Goal: Information Seeking & Learning: Learn about a topic

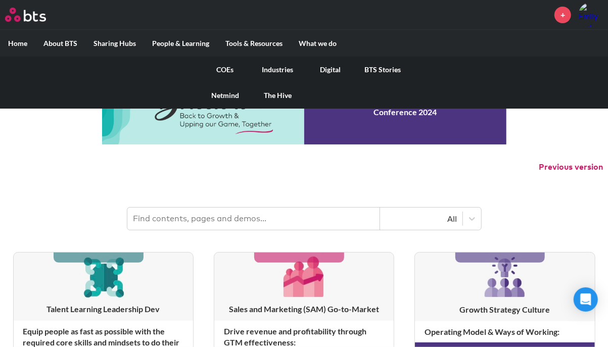
click at [221, 70] on link "COEs" at bounding box center [225, 70] width 53 height 26
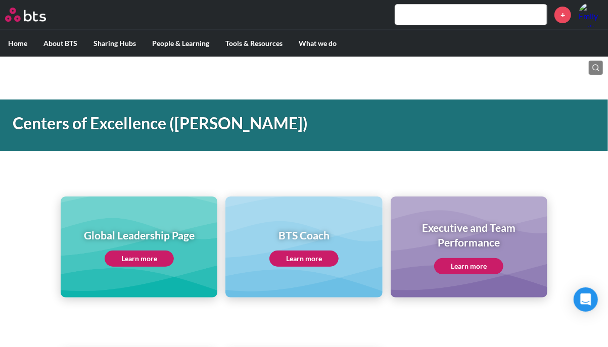
click at [157, 255] on link "Learn more" at bounding box center [139, 259] width 69 height 16
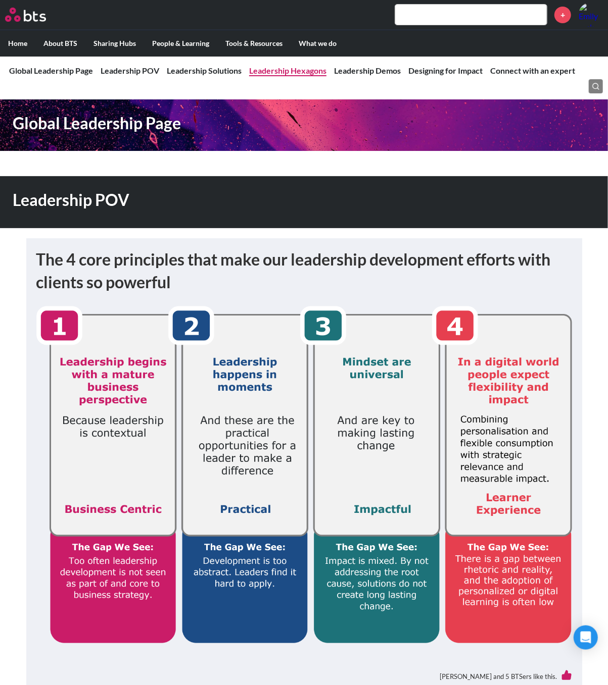
click at [283, 69] on link "Leadership Hexagons" at bounding box center [287, 71] width 77 height 10
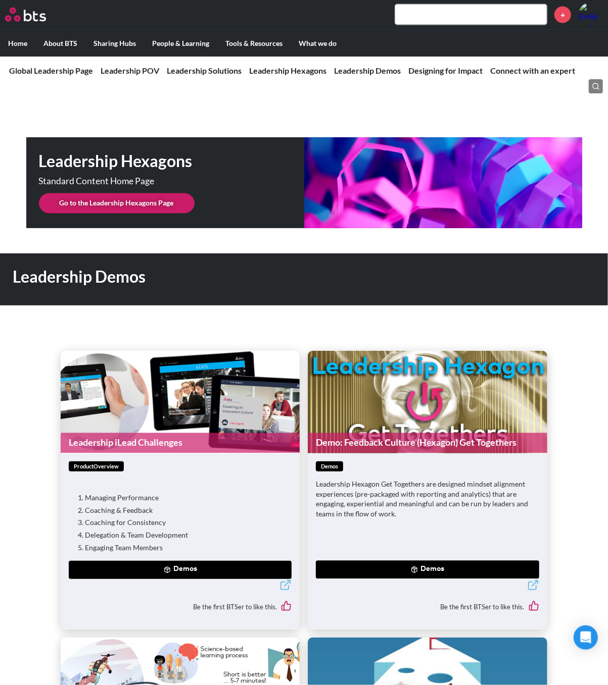
click at [137, 193] on link "Go to the Leadership Hexagons Page" at bounding box center [117, 203] width 156 height 20
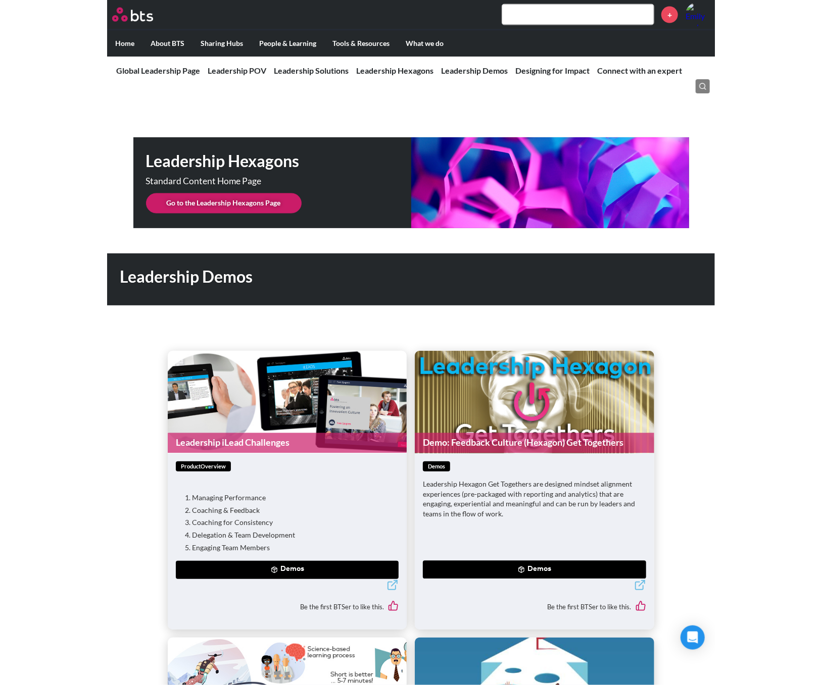
scroll to position [0, 0]
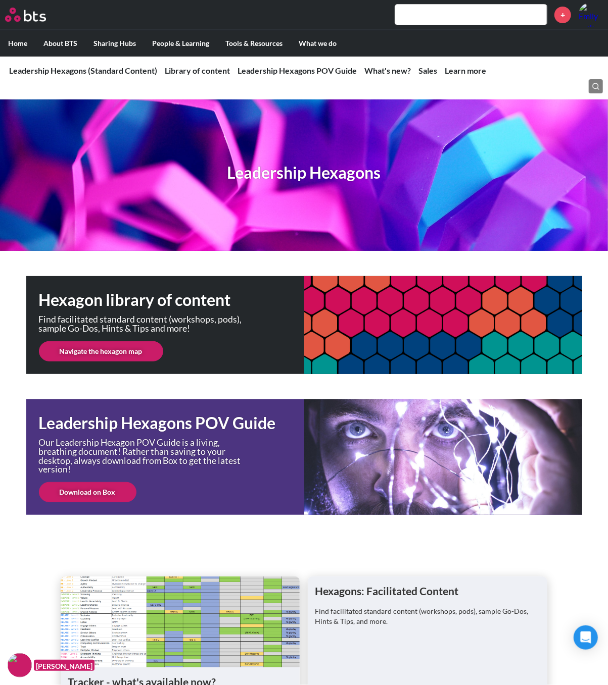
click at [118, 349] on link "Navigate the hexagon map" at bounding box center [101, 351] width 124 height 20
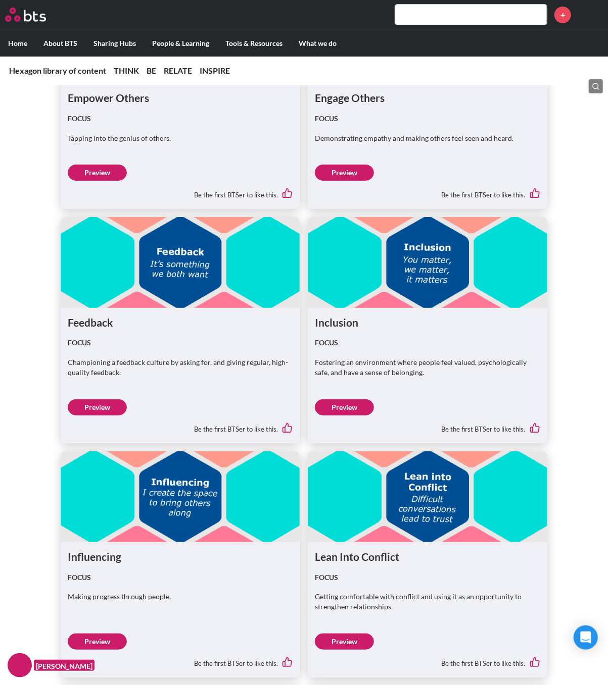
scroll to position [3724, 0]
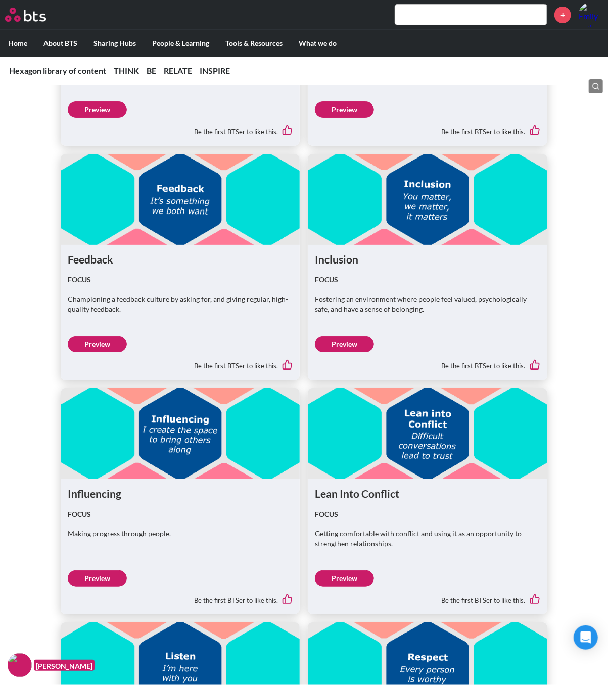
drag, startPoint x: 93, startPoint y: 561, endPoint x: 93, endPoint y: 568, distance: 7.1
click at [93, 564] on div "Influencing FOCUS Making progress through people. Preview Be the first BTSer to…" at bounding box center [180, 546] width 239 height 135
click at [93, 571] on link "Preview" at bounding box center [97, 579] width 59 height 16
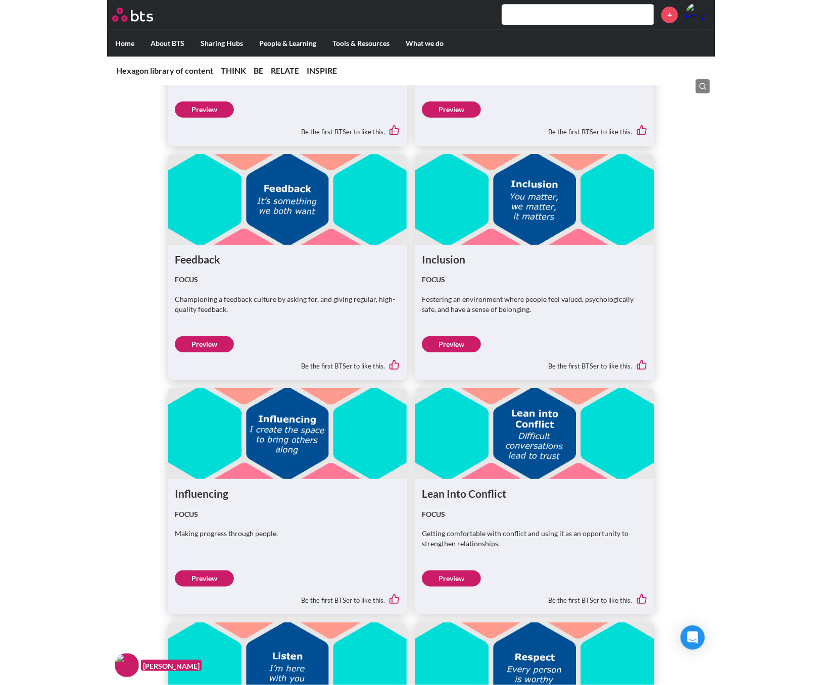
scroll to position [3665, 0]
